Goal: Find contact information: Find contact information

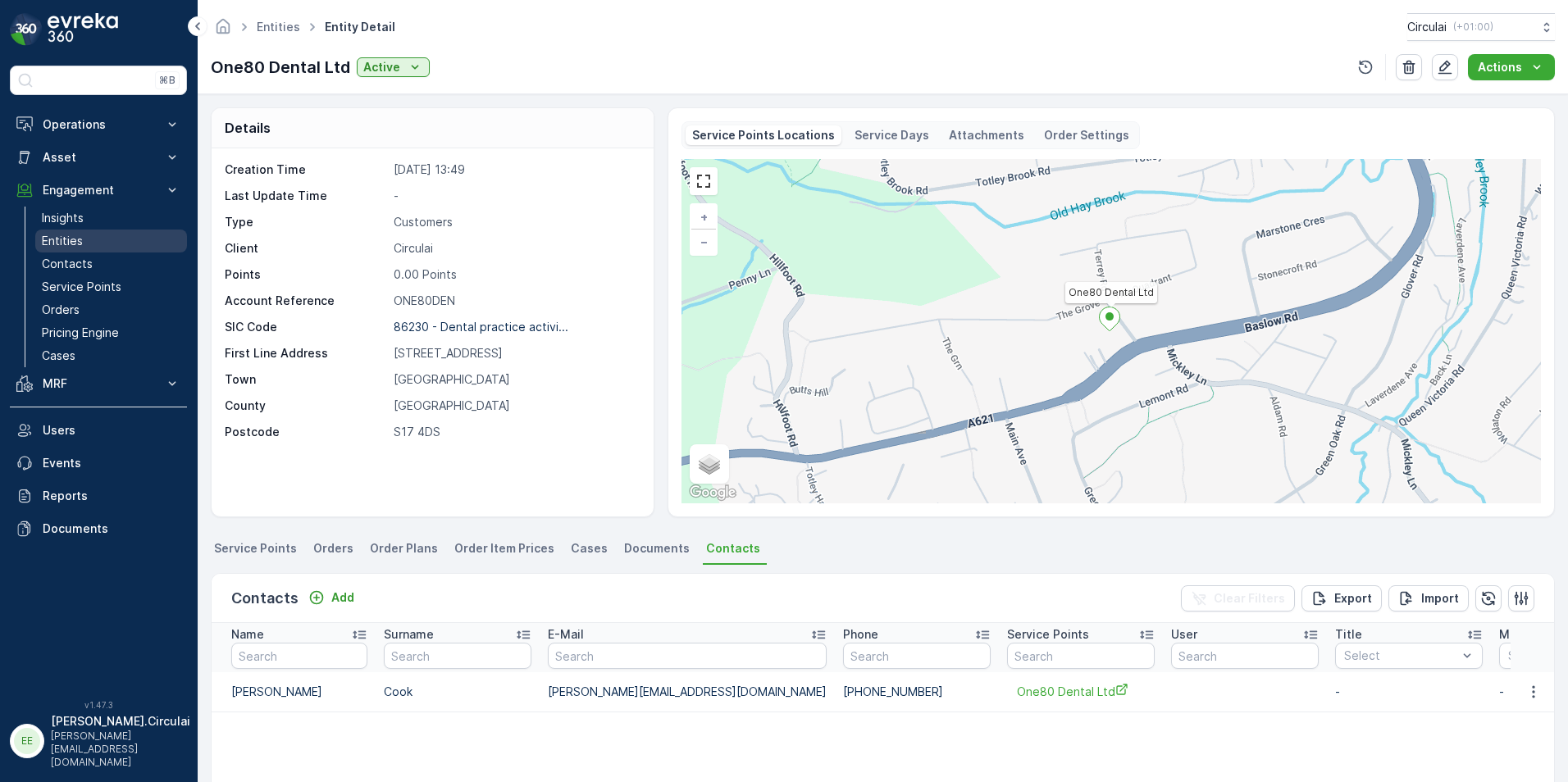
scroll to position [164, 0]
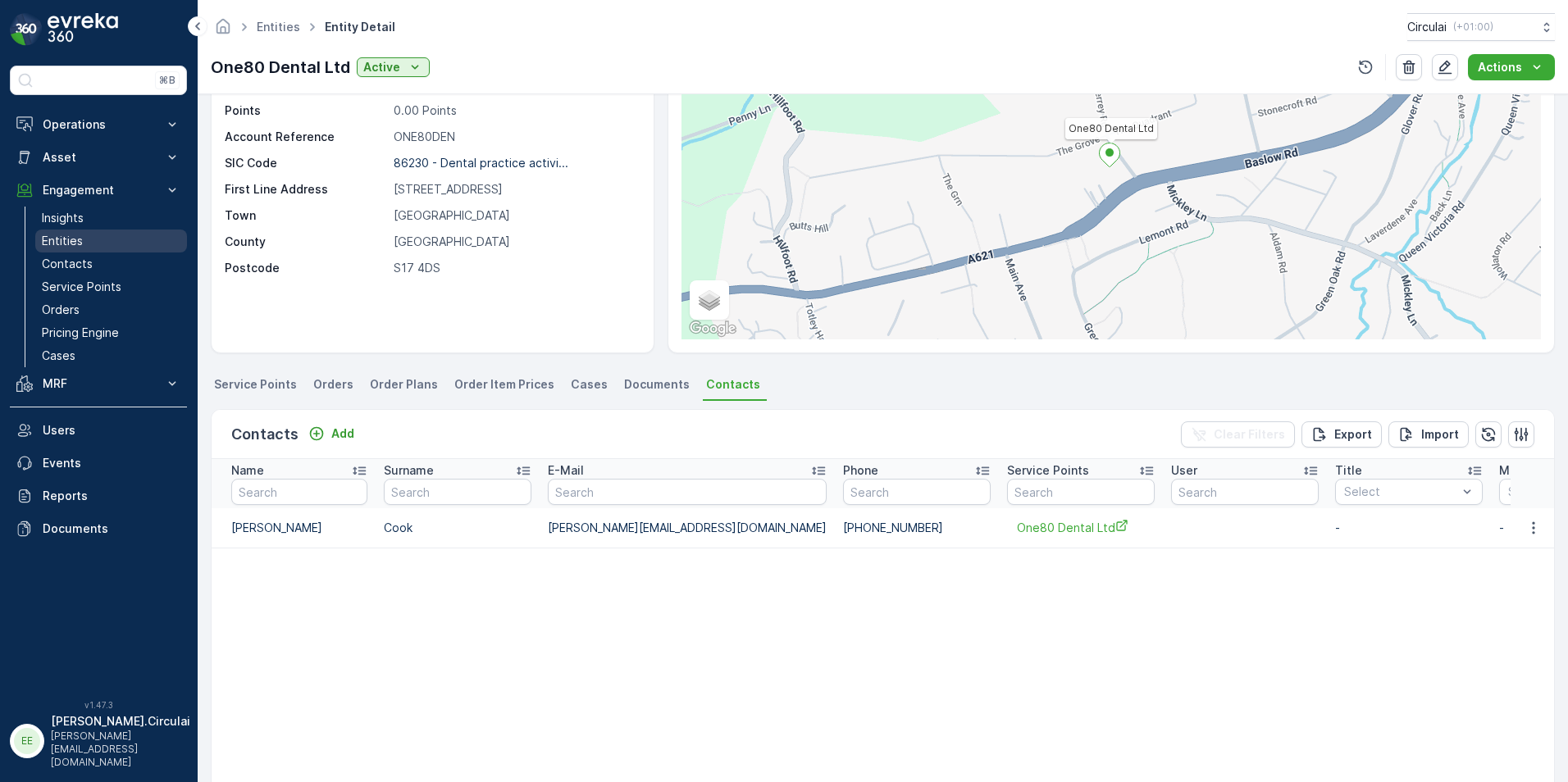
click at [115, 244] on link "Entities" at bounding box center [111, 241] width 151 height 23
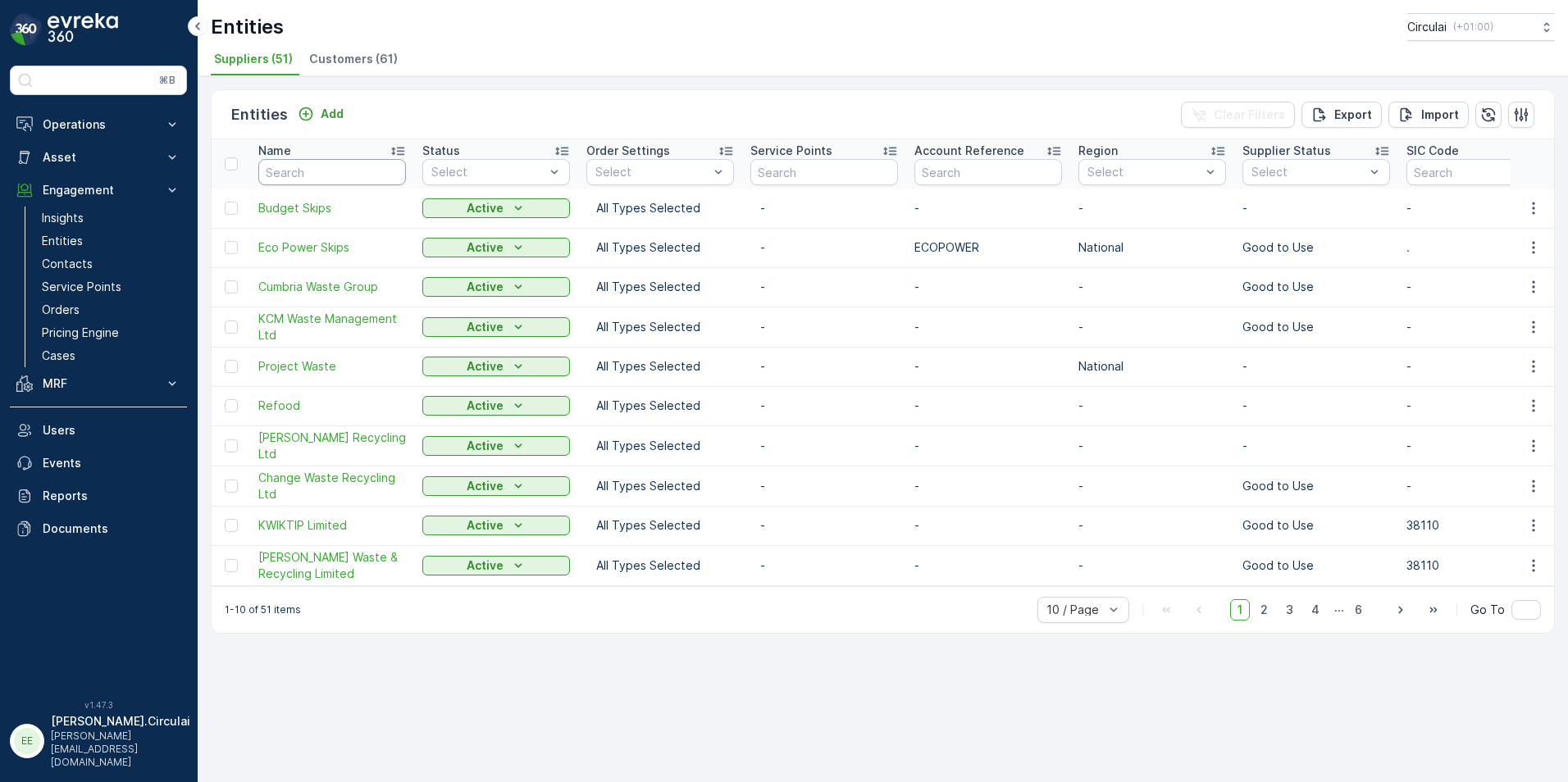
click at [353, 169] on input "text" at bounding box center [332, 172] width 148 height 26
type input "olleco"
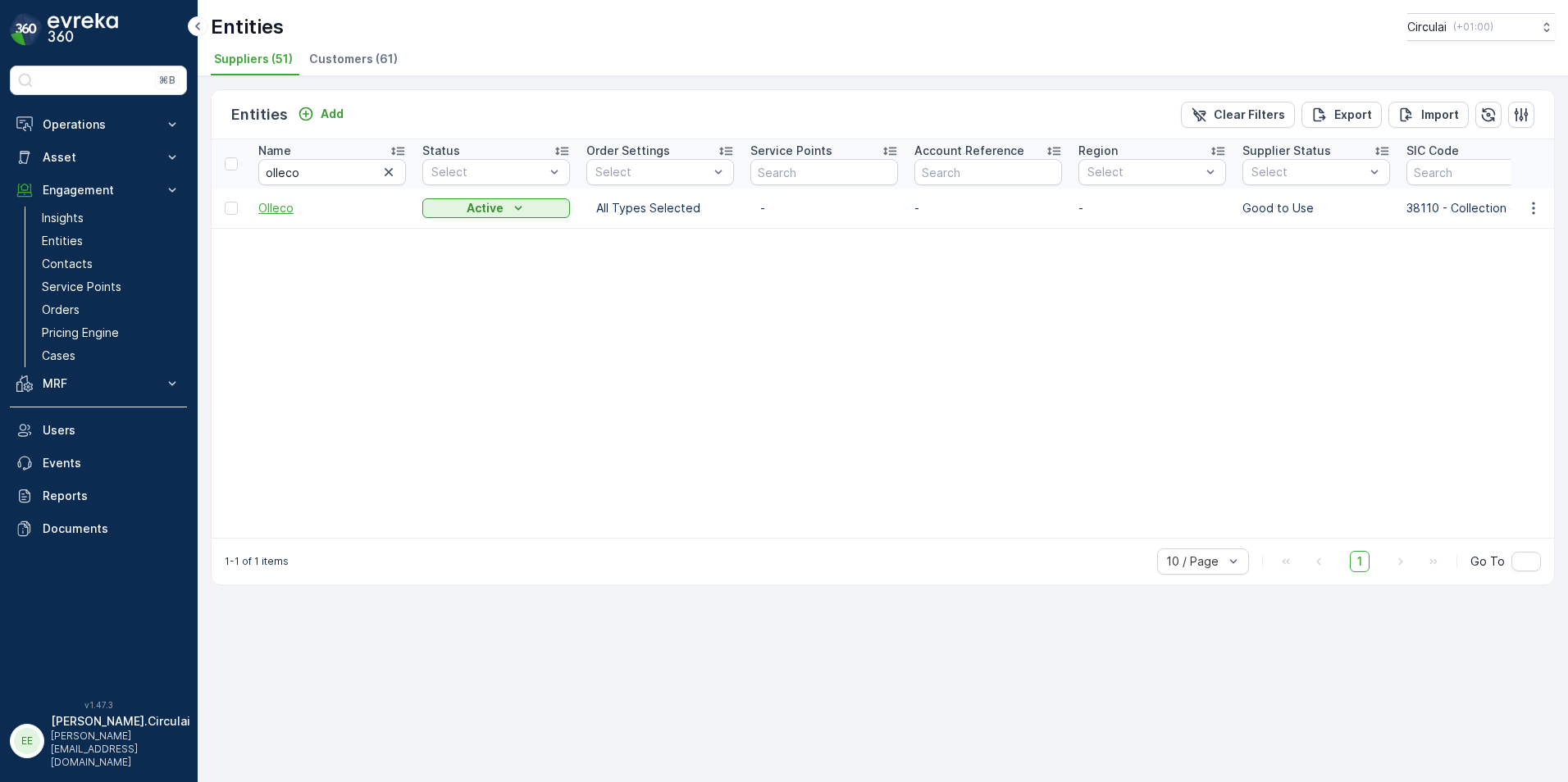
click at [290, 210] on span "Olleco" at bounding box center [332, 208] width 148 height 16
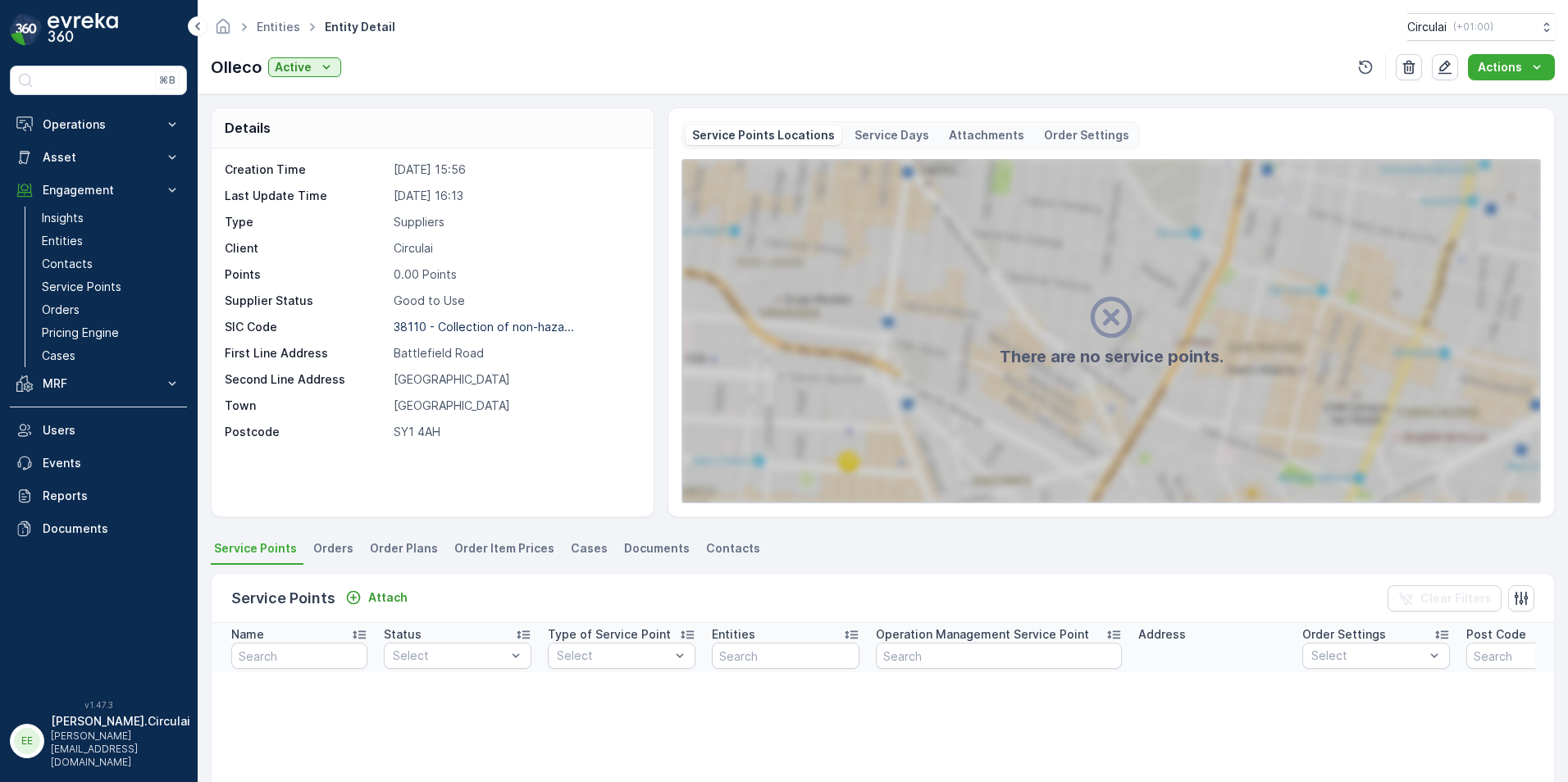
click at [733, 575] on div "Service Points Attach Clear Filters" at bounding box center [882, 598] width 1342 height 49
click at [733, 553] on span "Contacts" at bounding box center [733, 548] width 54 height 16
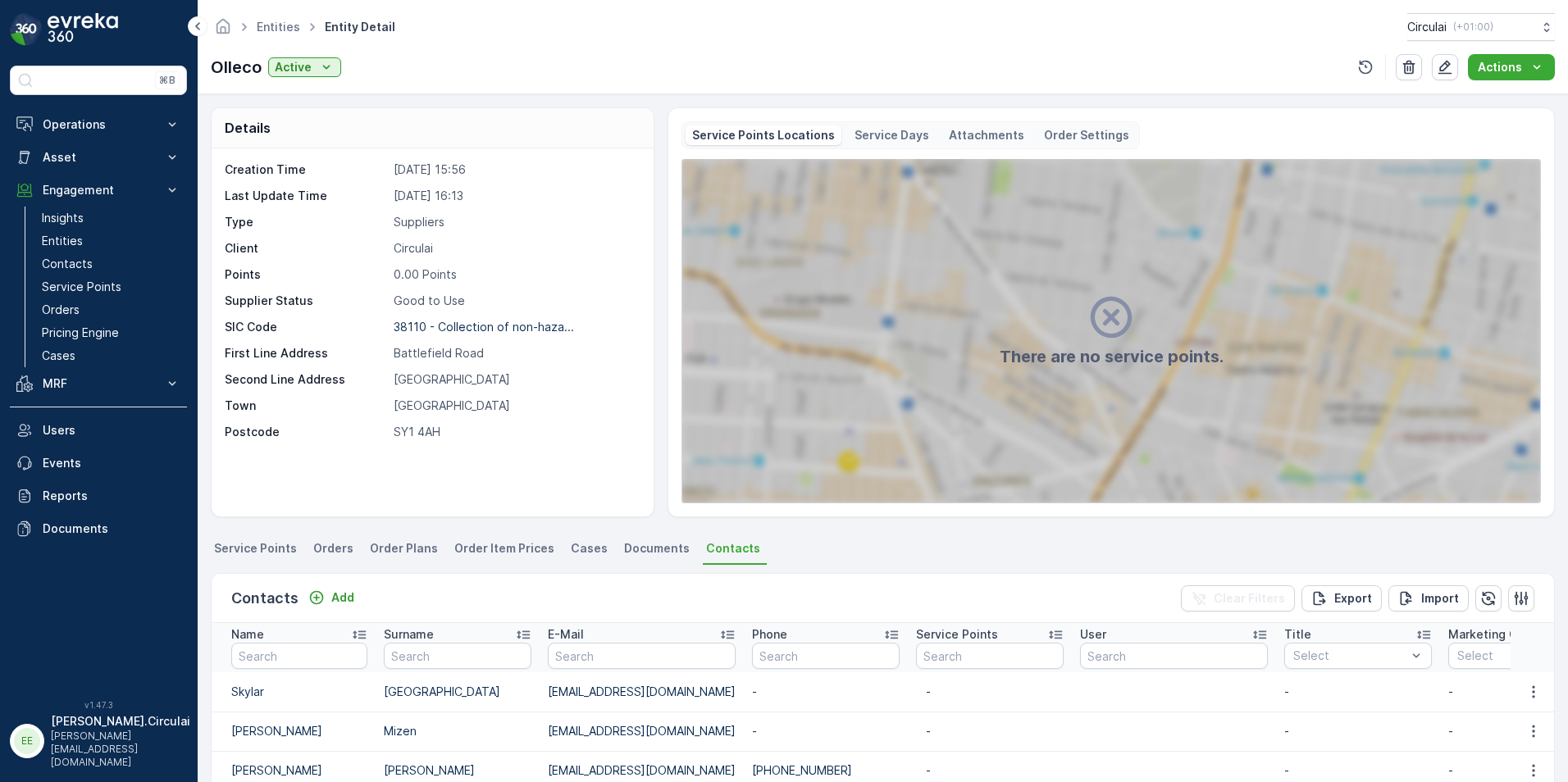
scroll to position [164, 0]
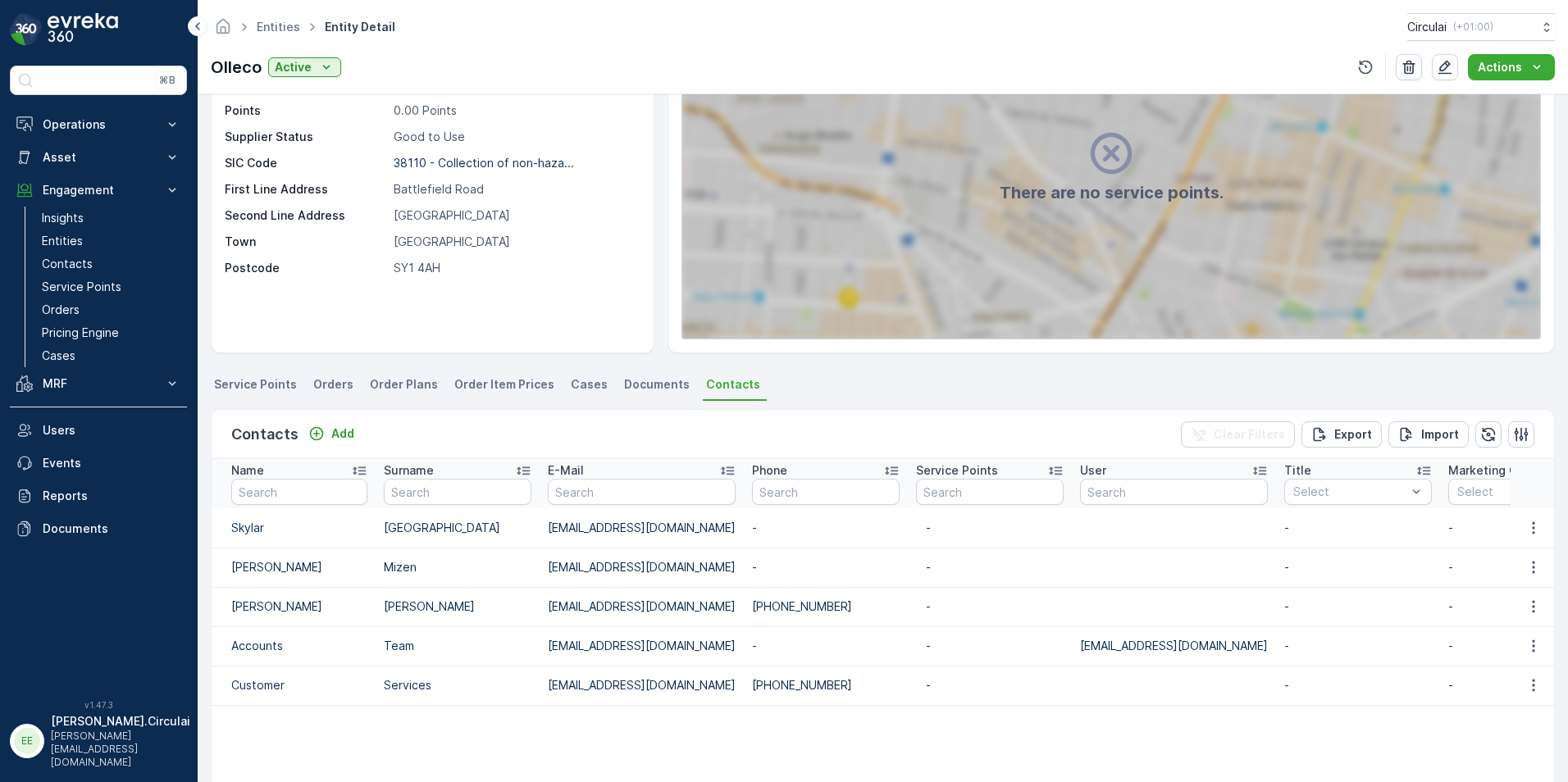
drag, startPoint x: 825, startPoint y: 675, endPoint x: 686, endPoint y: 677, distance: 139.0
click at [686, 677] on tr "Customer Services [EMAIL_ADDRESS][DOMAIN_NAME] [PHONE_NUMBER] - - - - - - [DATE…" at bounding box center [1431, 686] width 2441 height 40
copy tr "[PHONE_NUMBER]"
click at [976, 334] on div "There are no service points." at bounding box center [1112, 167] width 858 height 343
click at [925, 373] on ul "Service Points Orders Order Plans Order Item Prices Cases Documents Contacts" at bounding box center [883, 387] width 1344 height 28
